Goal: Check status: Check status

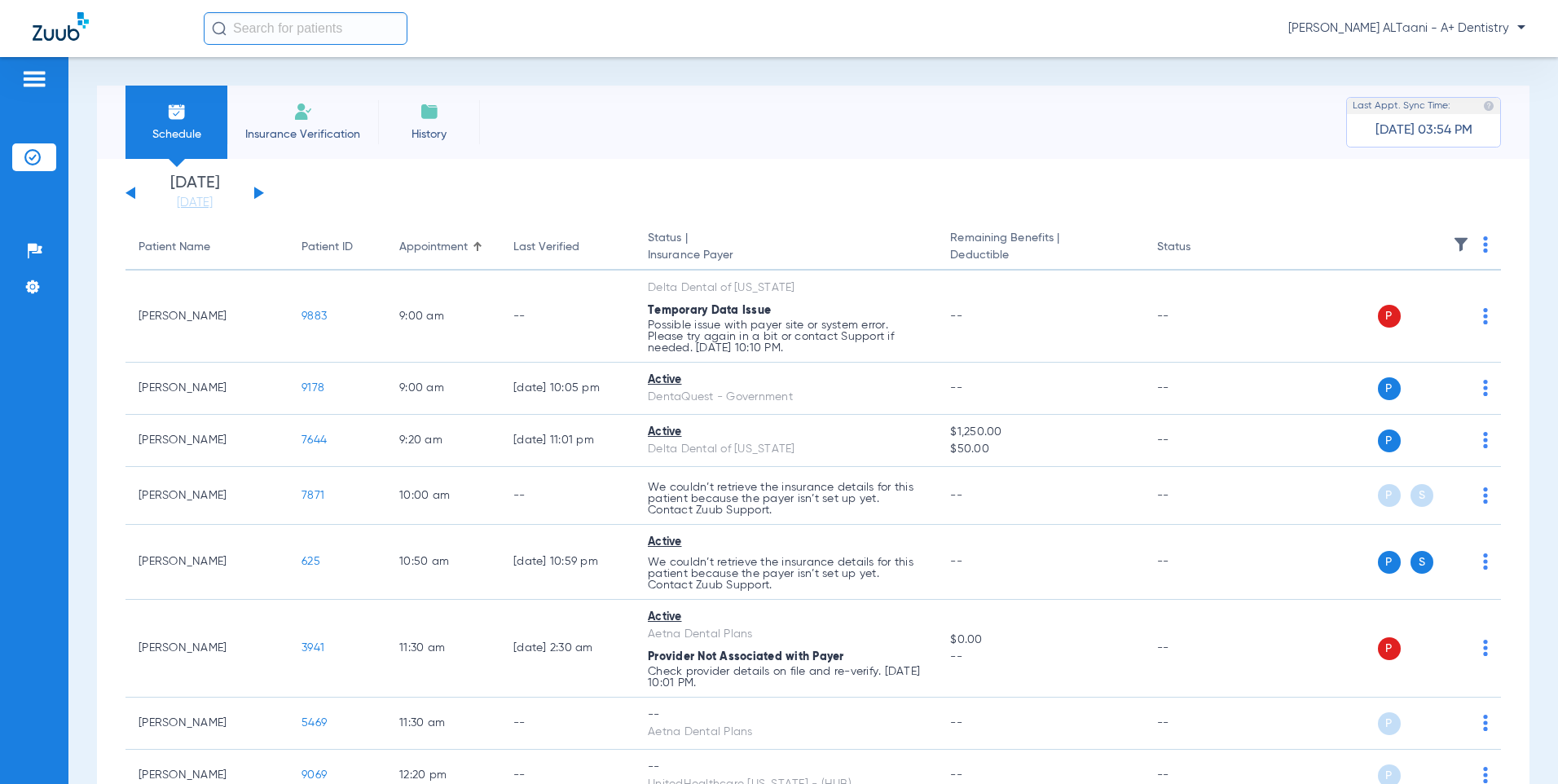
click at [259, 193] on button at bounding box center [259, 192] width 10 height 13
click at [259, 192] on button at bounding box center [259, 192] width 10 height 13
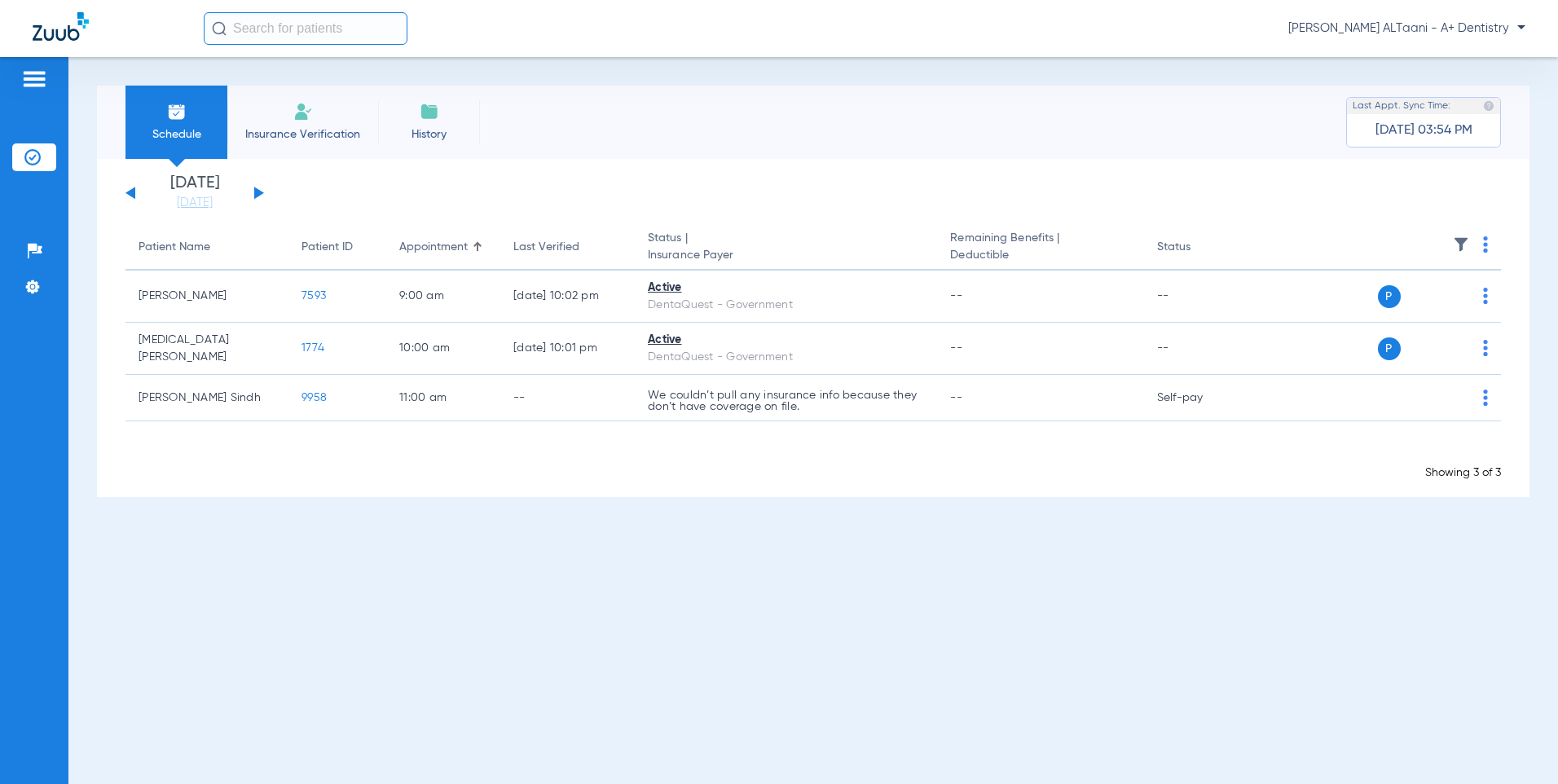
click at [1038, 570] on div "Schedule Insurance Verification History Last Appt. Sync Time: 08/07/25 - 03:54 …" at bounding box center [813, 420] width 1489 height 727
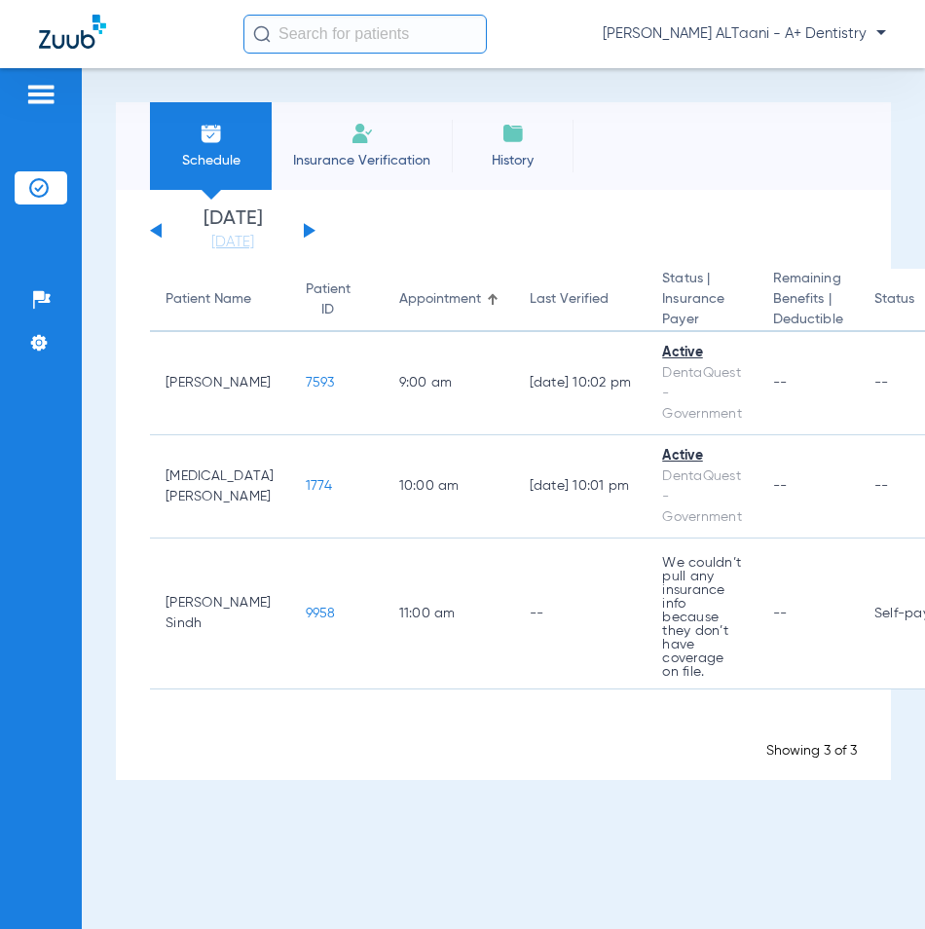
click at [193, 151] on span "Schedule" at bounding box center [211, 160] width 93 height 19
click at [160, 232] on div "Wednesday 06-11-2025 Thursday 06-12-2025 Friday 06-13-2025 Saturday 06-14-2025 …" at bounding box center [233, 230] width 166 height 43
click at [156, 234] on button at bounding box center [156, 230] width 12 height 15
